Goal: Transaction & Acquisition: Purchase product/service

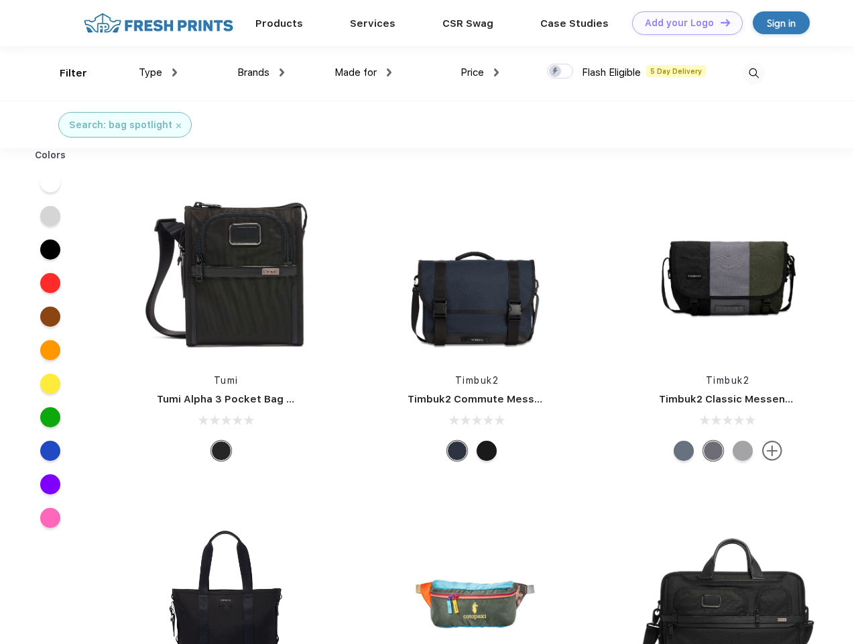
click at [683, 23] on link "Add your Logo Design Tool" at bounding box center [687, 22] width 111 height 23
click at [0, 0] on div "Design Tool" at bounding box center [0, 0] width 0 height 0
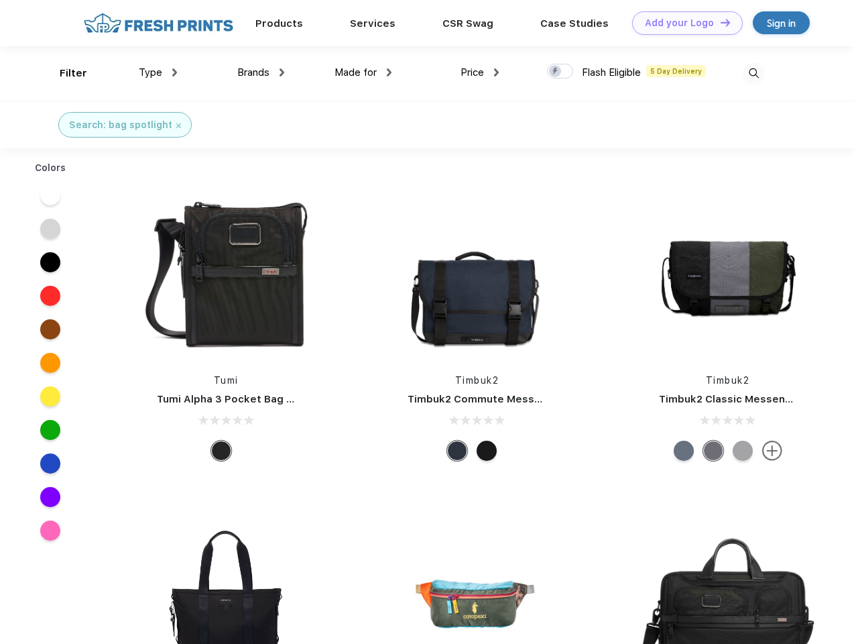
click at [719, 22] on link "Add your Logo Design Tool" at bounding box center [687, 22] width 111 height 23
click at [64, 73] on div "Filter" at bounding box center [73, 73] width 27 height 15
click at [158, 72] on span "Type" at bounding box center [150, 72] width 23 height 12
click at [261, 72] on span "Brands" at bounding box center [253, 72] width 32 height 12
click at [363, 72] on span "Made for" at bounding box center [356, 72] width 42 height 12
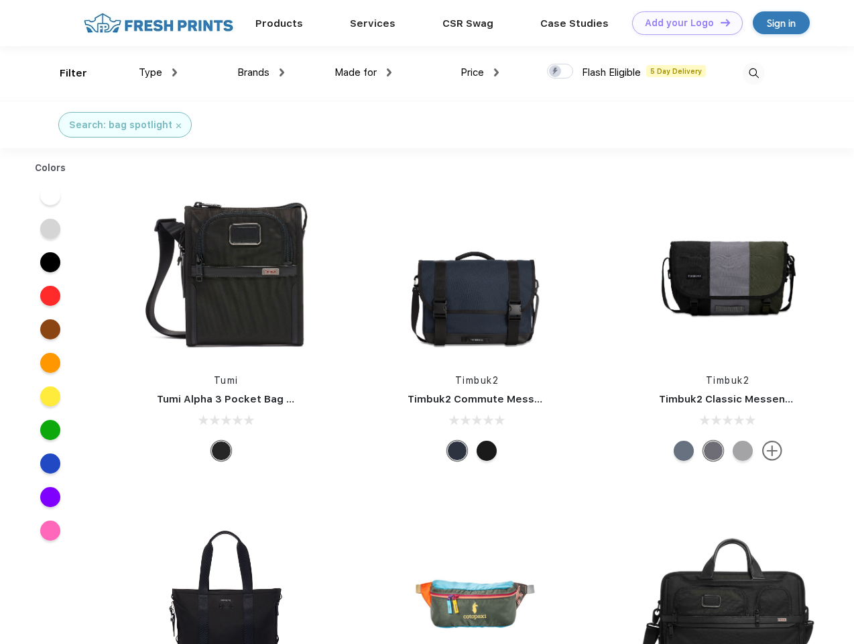
click at [480, 72] on span "Price" at bounding box center [472, 72] width 23 height 12
click at [561, 72] on div at bounding box center [560, 71] width 26 height 15
click at [556, 72] on input "checkbox" at bounding box center [551, 67] width 9 height 9
click at [754, 73] on img at bounding box center [754, 73] width 22 height 22
